Goal: Transaction & Acquisition: Purchase product/service

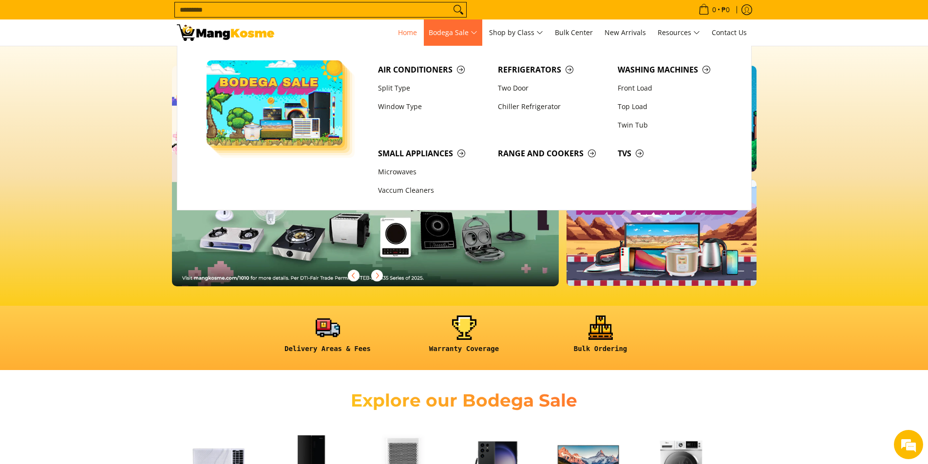
click at [446, 31] on span "Bodega Sale" at bounding box center [453, 33] width 49 height 12
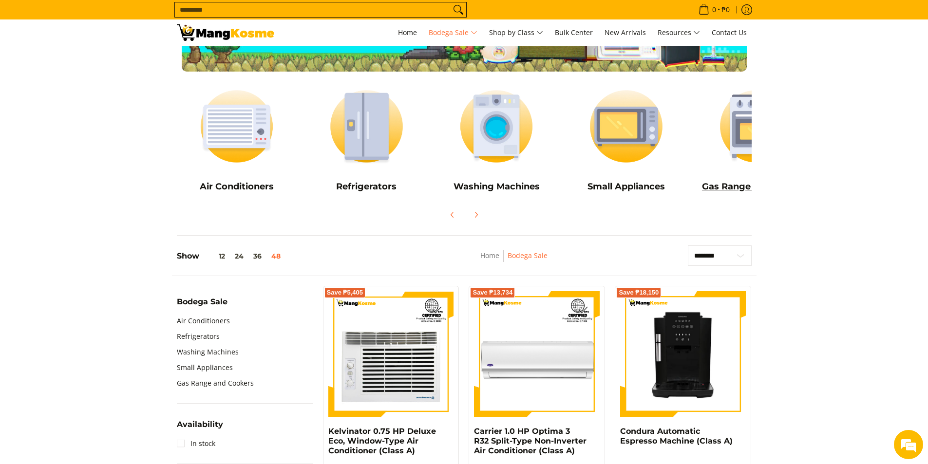
click at [727, 185] on h5 "Gas Range and Cookers" at bounding box center [756, 186] width 120 height 11
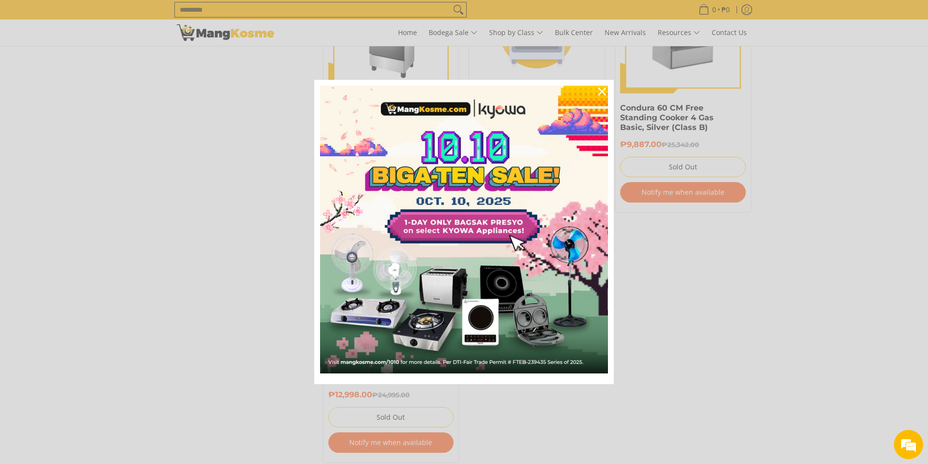
scroll to position [828, 0]
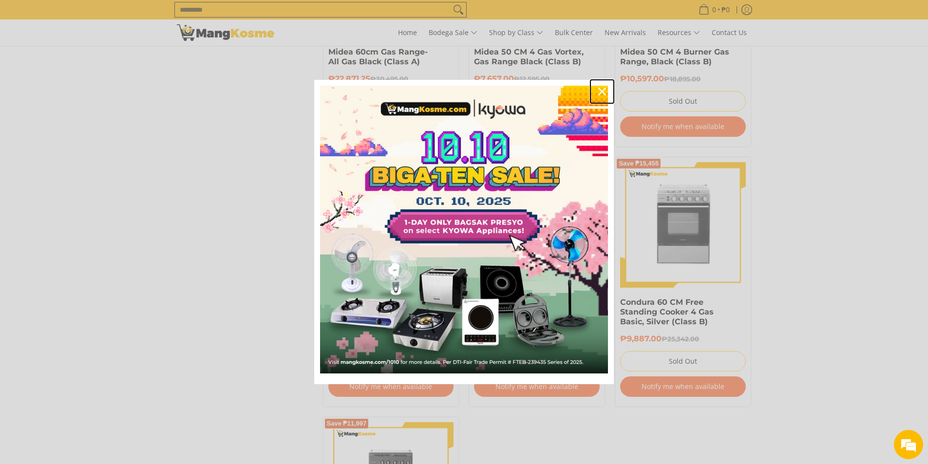
click at [605, 93] on icon "close icon" at bounding box center [602, 92] width 8 height 8
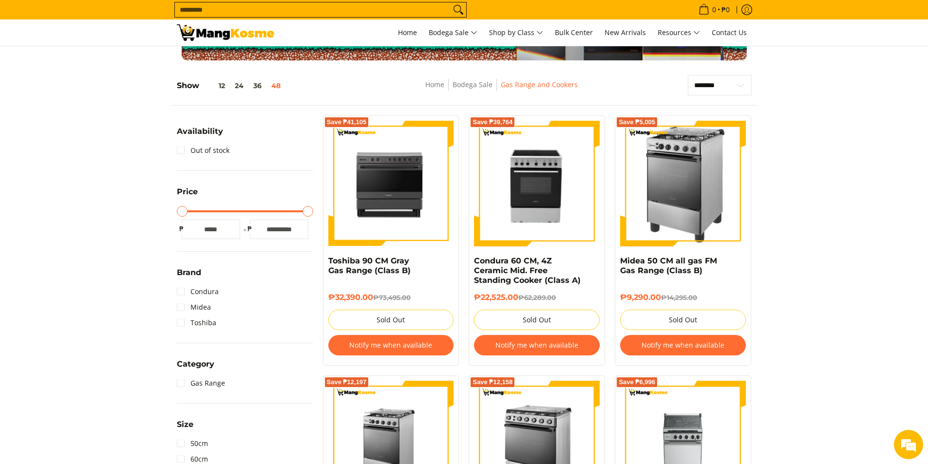
scroll to position [0, 0]
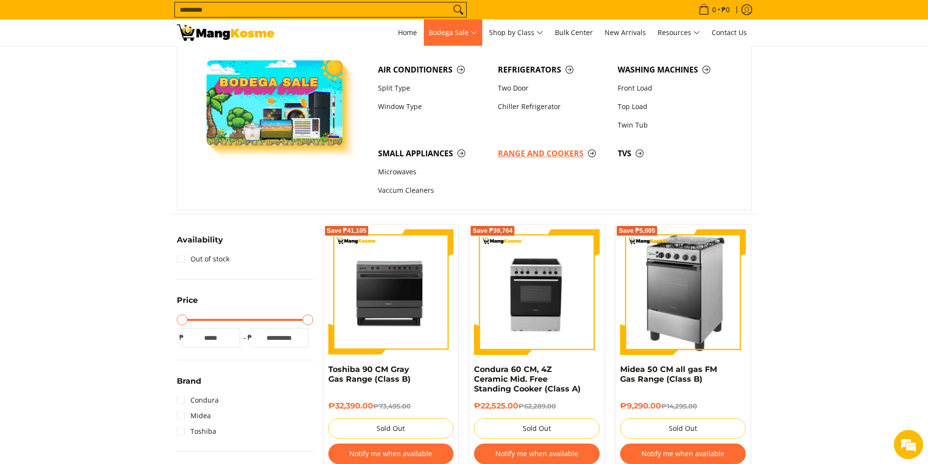
click at [521, 152] on span "Range and Cookers" at bounding box center [553, 154] width 110 height 12
click at [464, 35] on span "Bodega Sale" at bounding box center [453, 33] width 49 height 12
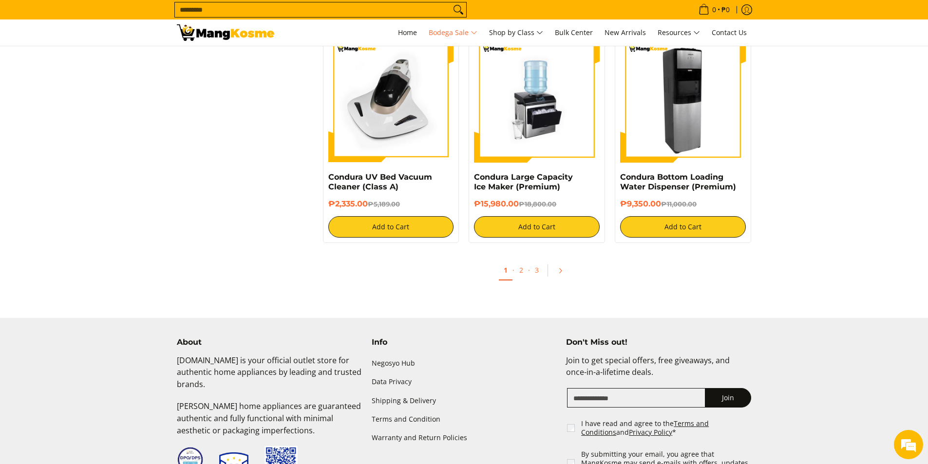
scroll to position [3898, 0]
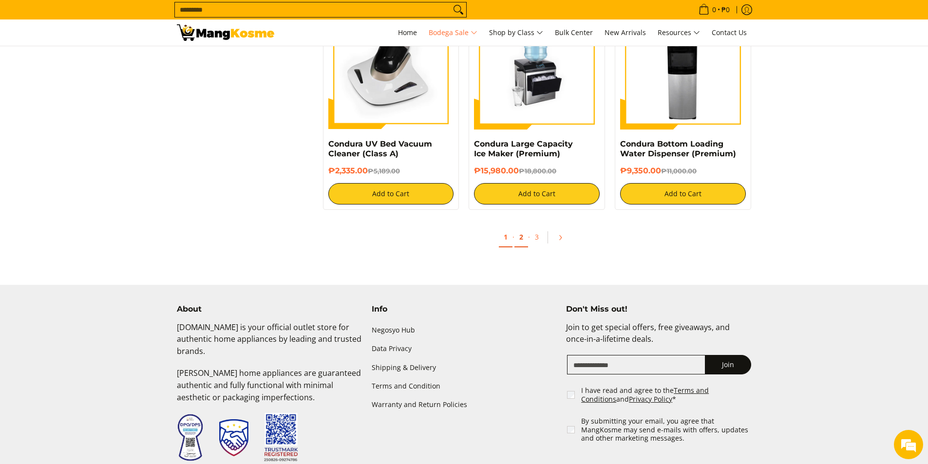
click at [524, 236] on link "2" at bounding box center [522, 238] width 14 height 20
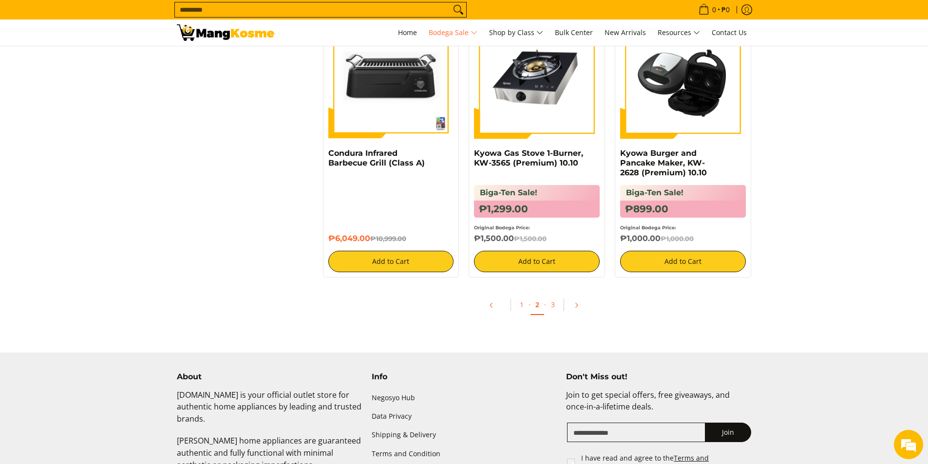
scroll to position [3167, 0]
click at [551, 308] on link "3" at bounding box center [553, 305] width 14 height 20
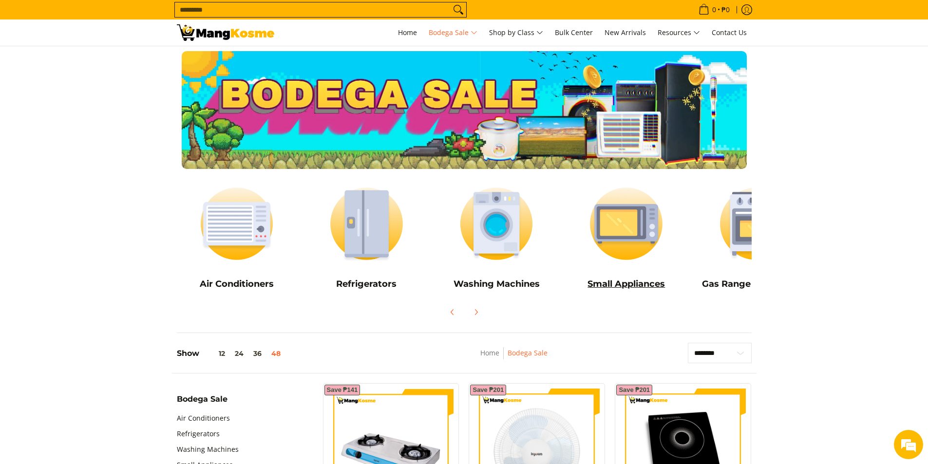
click at [635, 285] on h5 "Small Appliances" at bounding box center [626, 284] width 120 height 11
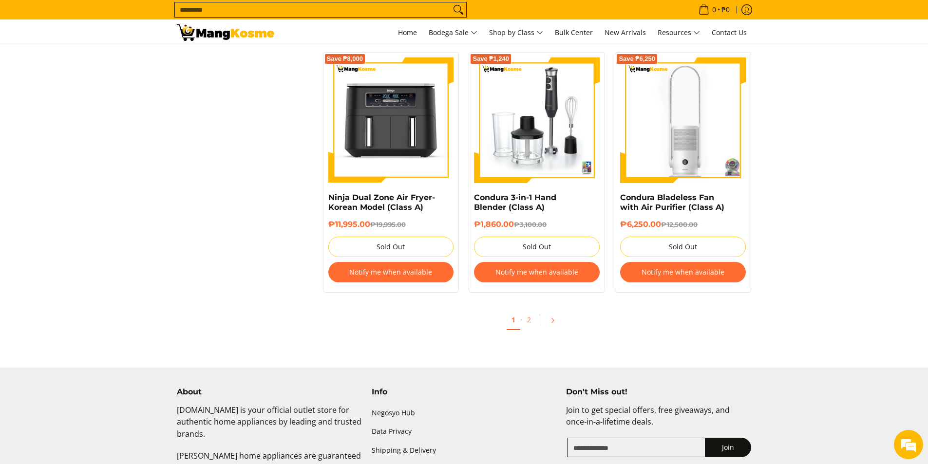
scroll to position [3070, 0]
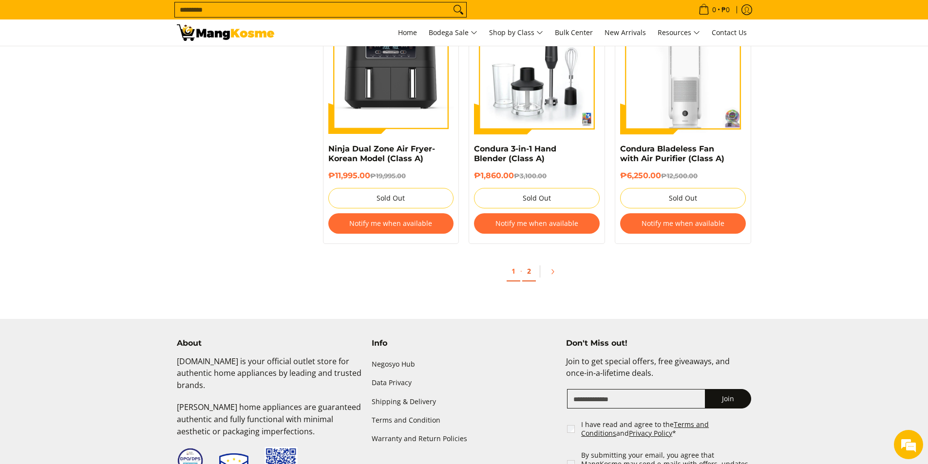
click at [529, 270] on link "2" at bounding box center [529, 272] width 14 height 20
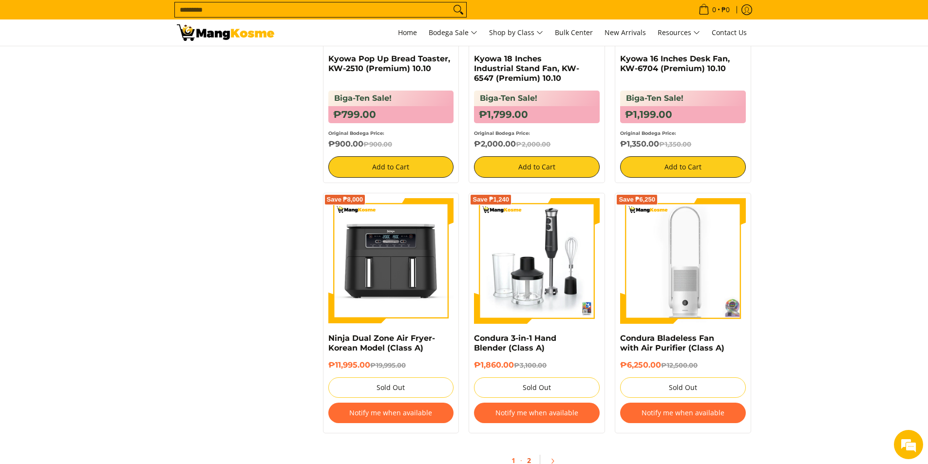
scroll to position [2875, 0]
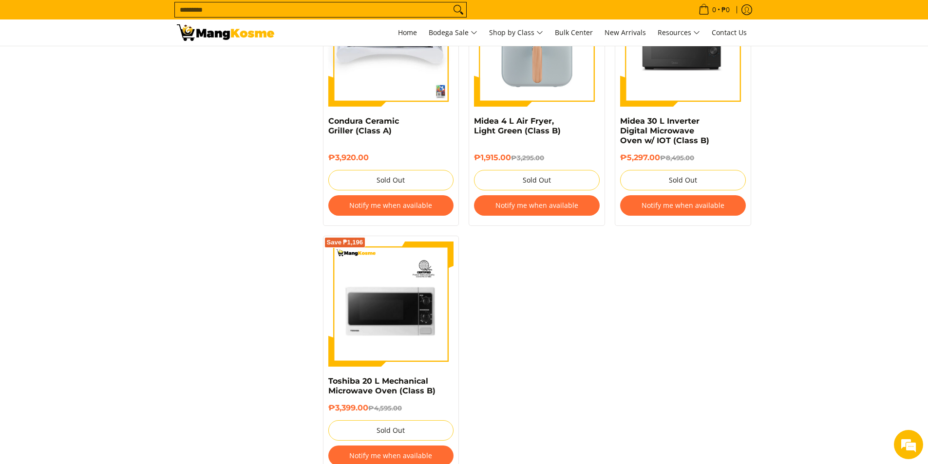
scroll to position [3557, 0]
